Goal: Task Accomplishment & Management: Use online tool/utility

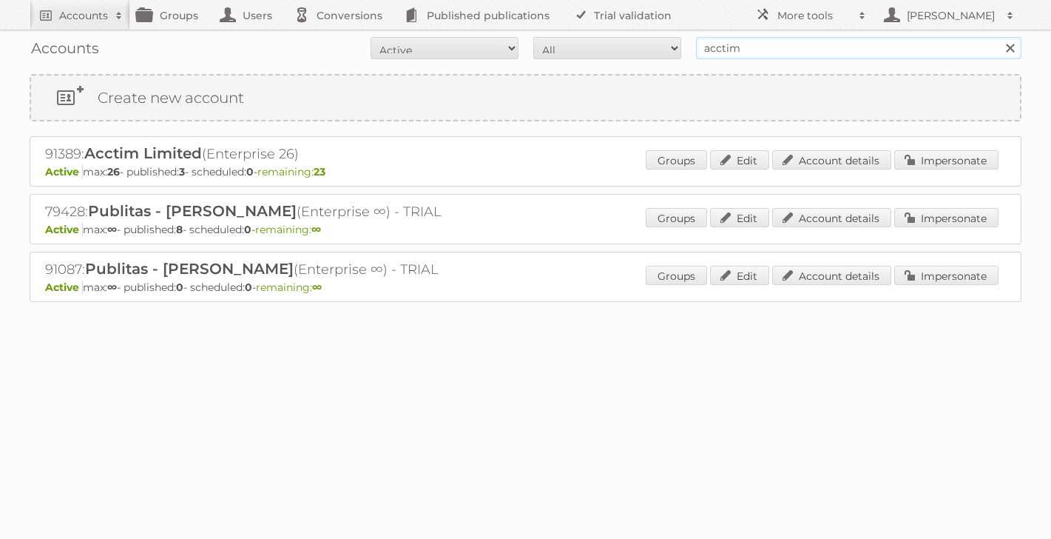
drag, startPoint x: 794, startPoint y: 50, endPoint x: 624, endPoint y: 53, distance: 169.5
click at [630, 51] on form "All Active Expired Pending All Paid Trials Self service acctim Search" at bounding box center [526, 48] width 992 height 22
type input "monster plumb"
click at [999, 37] on input "Search" at bounding box center [1010, 48] width 22 height 22
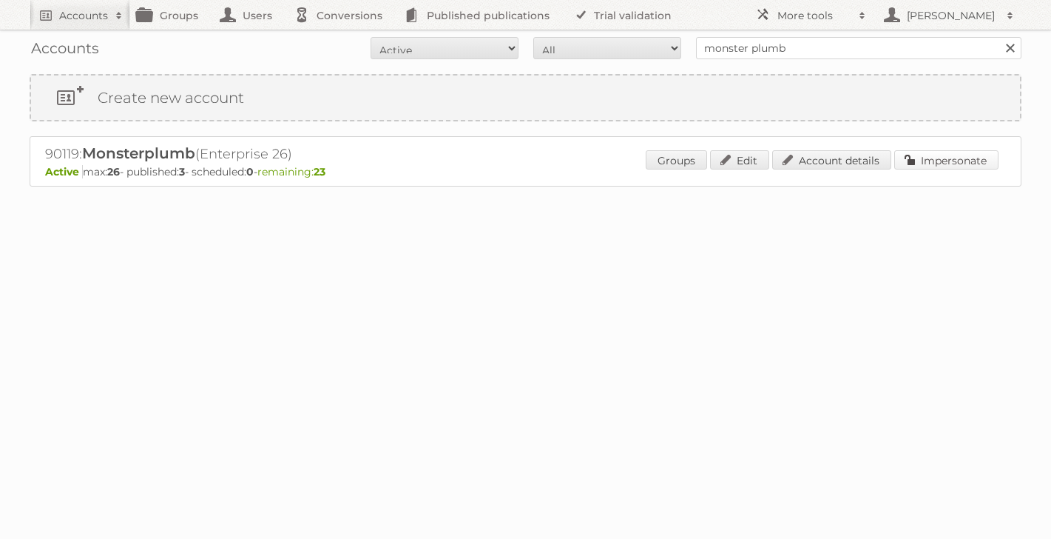
click at [953, 155] on link "Impersonate" at bounding box center [947, 159] width 104 height 19
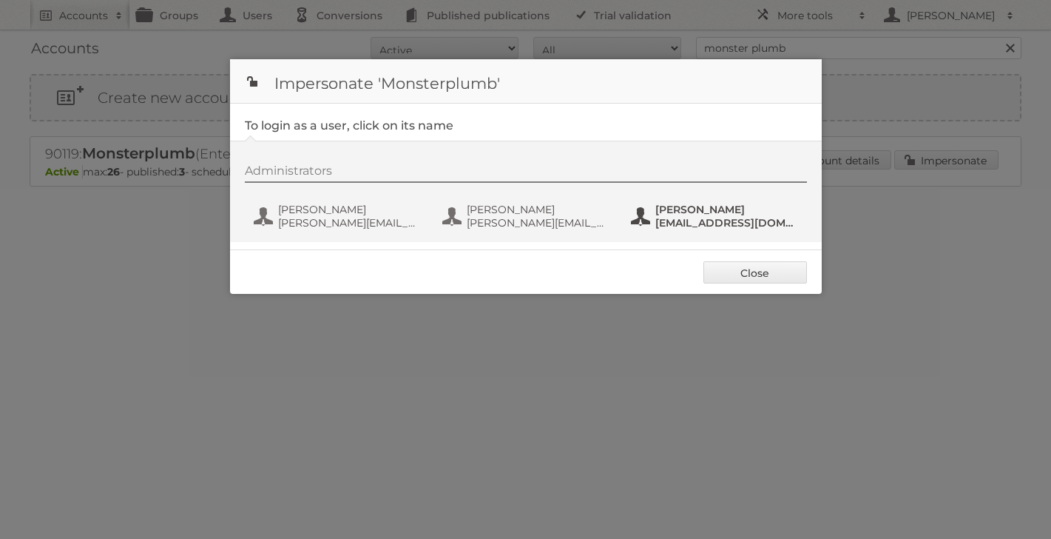
click at [661, 212] on span "Steven Bould" at bounding box center [728, 209] width 144 height 13
